Goal: Information Seeking & Learning: Learn about a topic

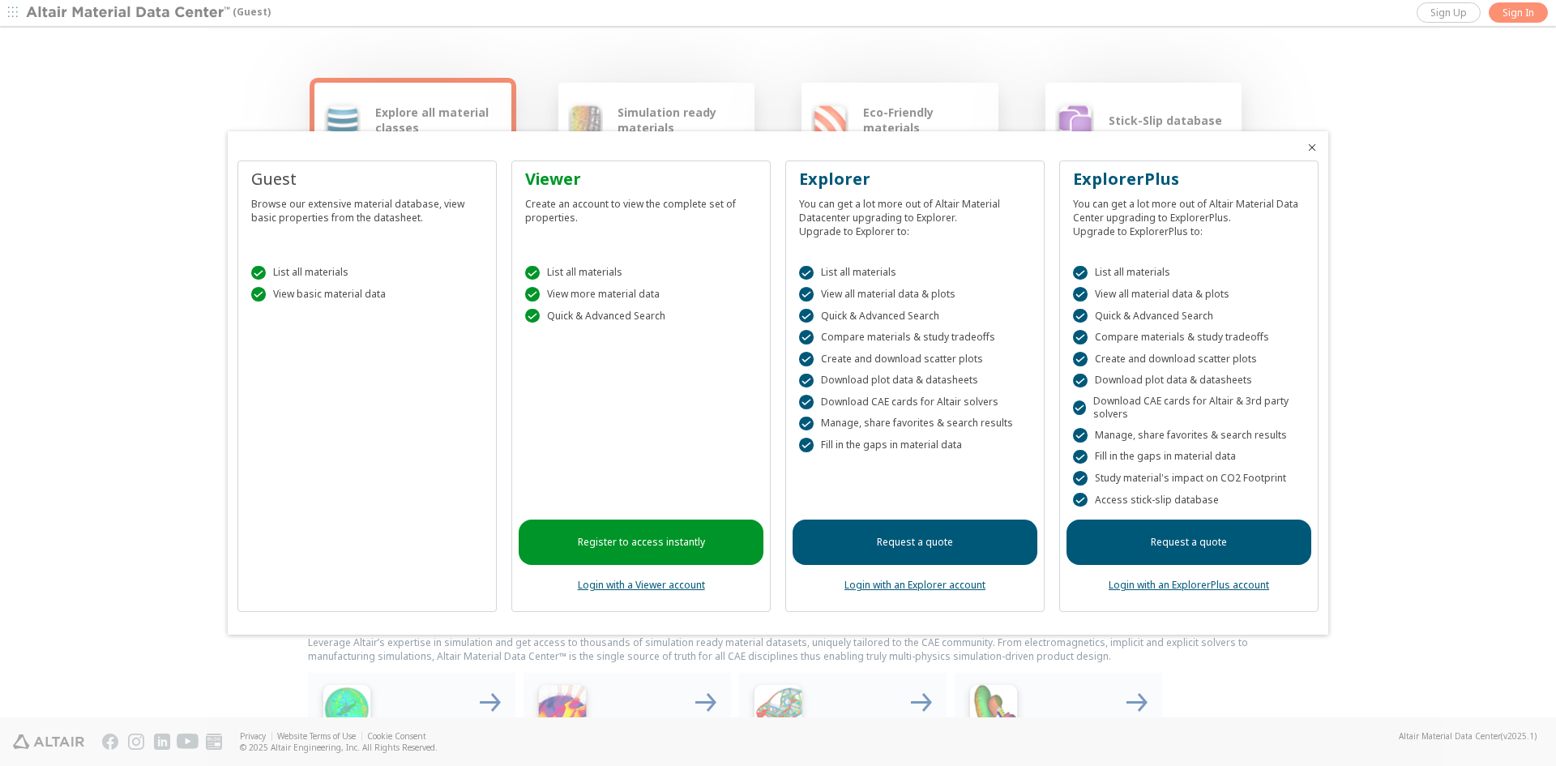
click at [1311, 146] on icon "Close" at bounding box center [1311, 147] width 13 height 13
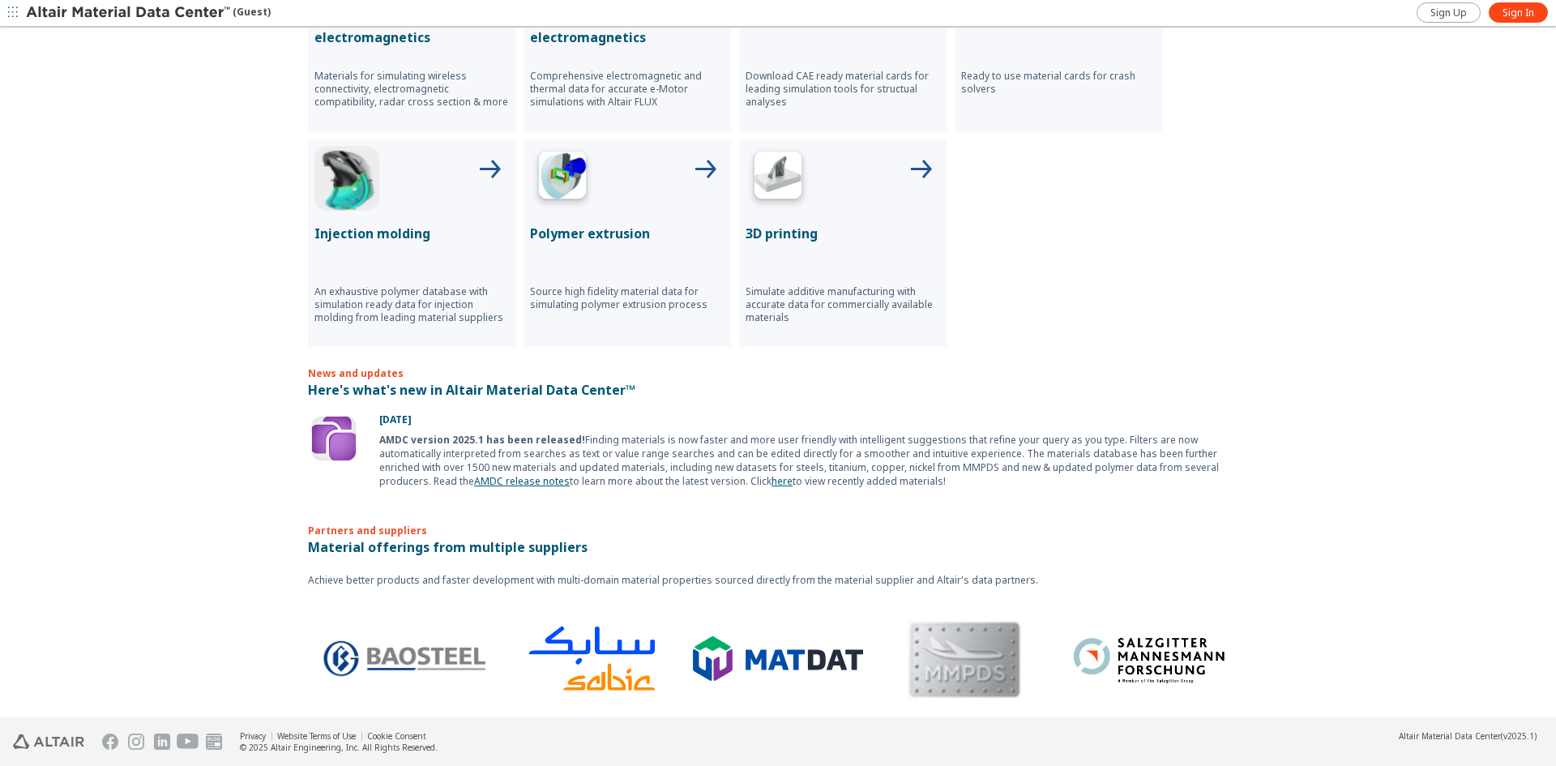
scroll to position [758, 0]
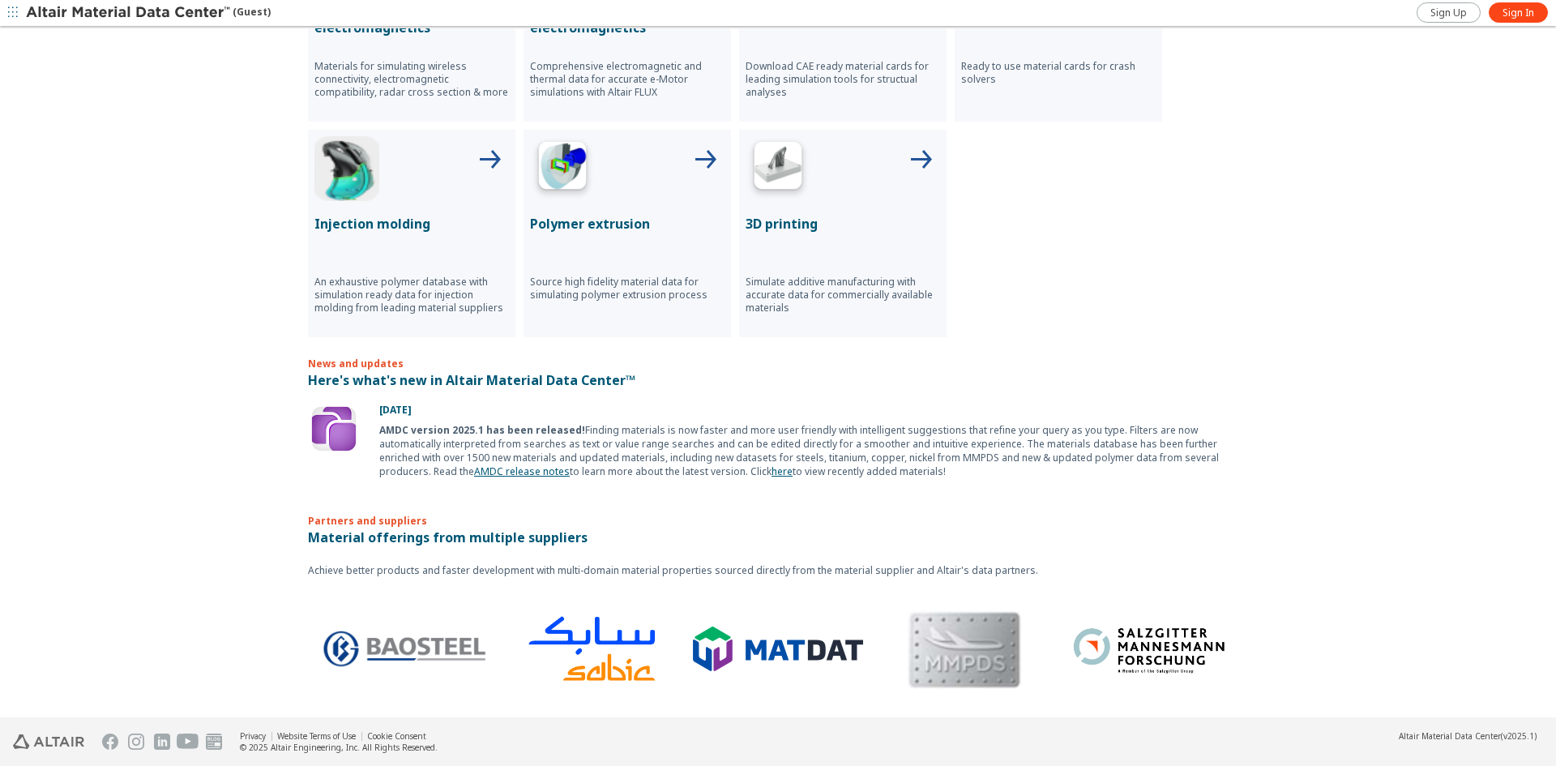
click at [809, 221] on p "3D printing" at bounding box center [842, 223] width 194 height 19
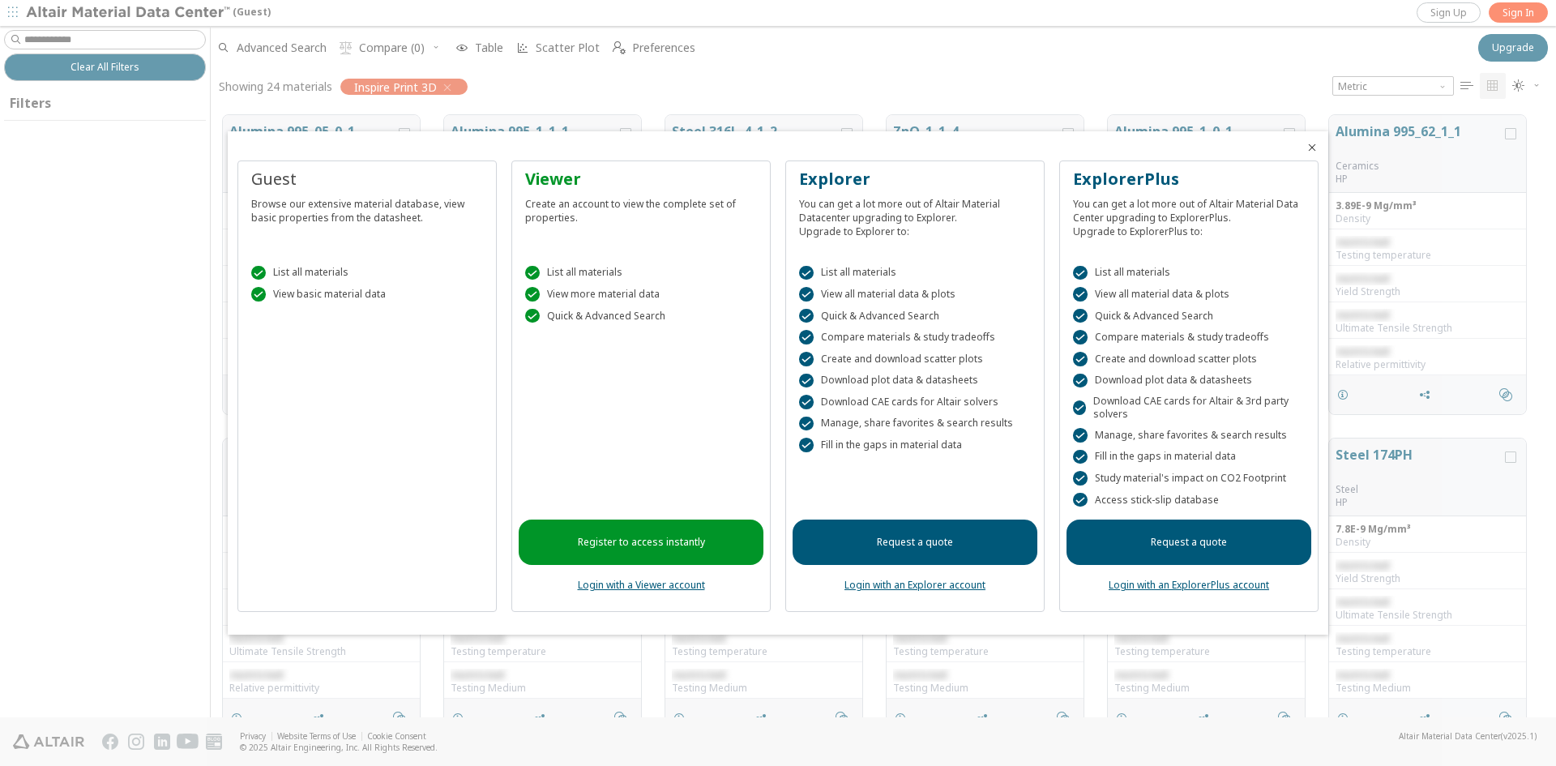
scroll to position [602, 1333]
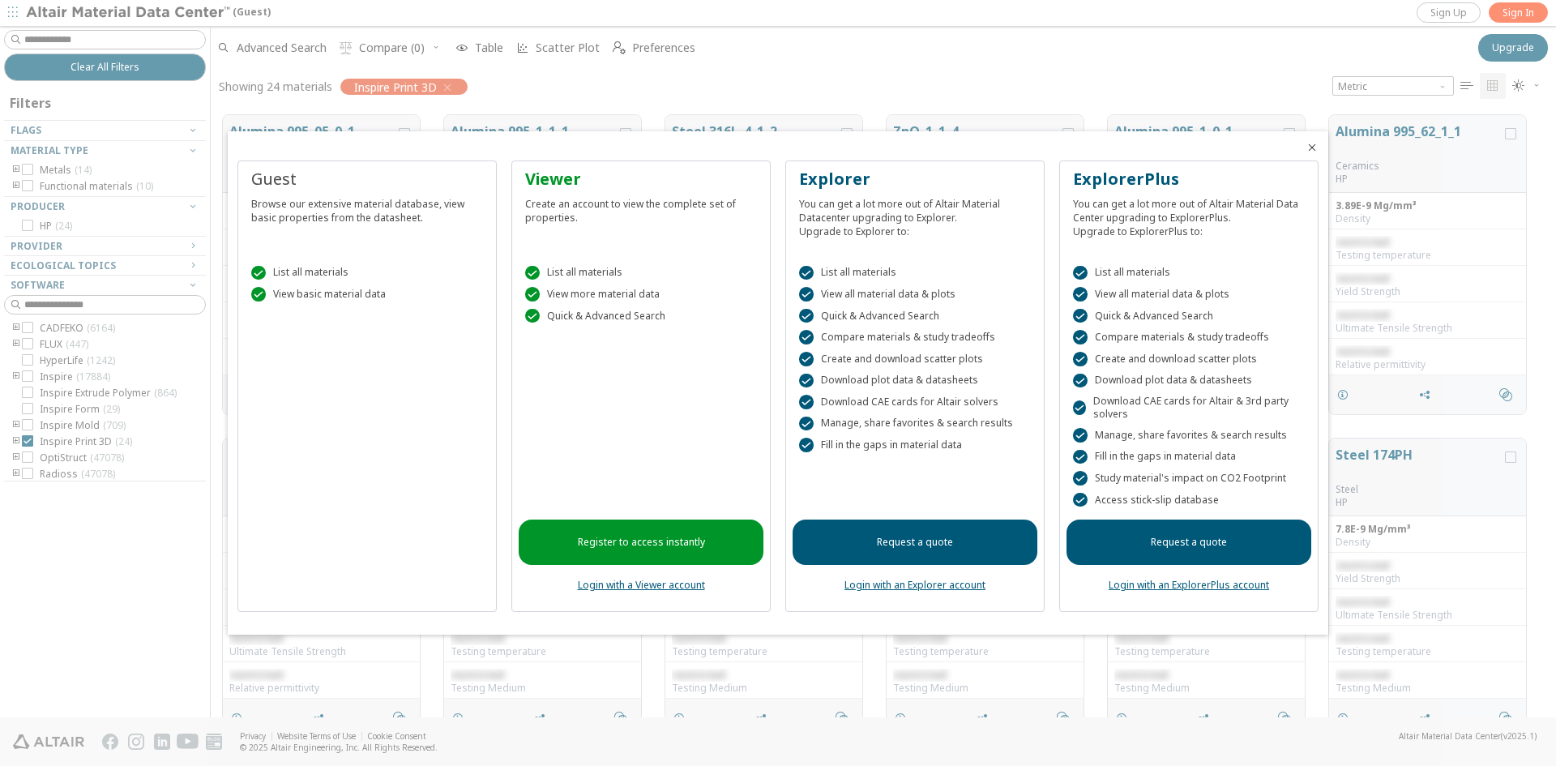
click at [1306, 147] on icon "Close" at bounding box center [1311, 147] width 13 height 13
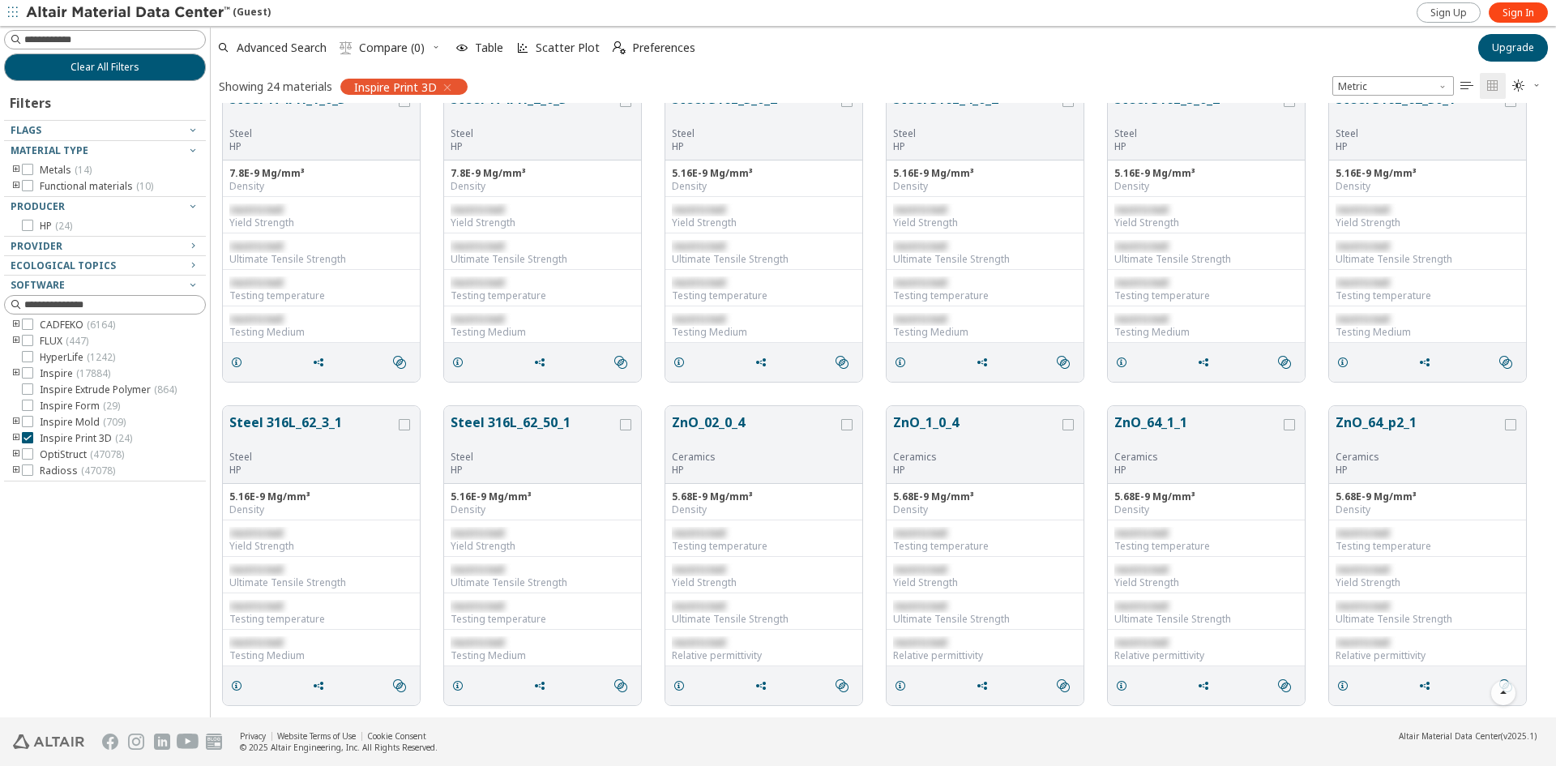
scroll to position [0, 0]
